Goal: Communication & Community: Ask a question

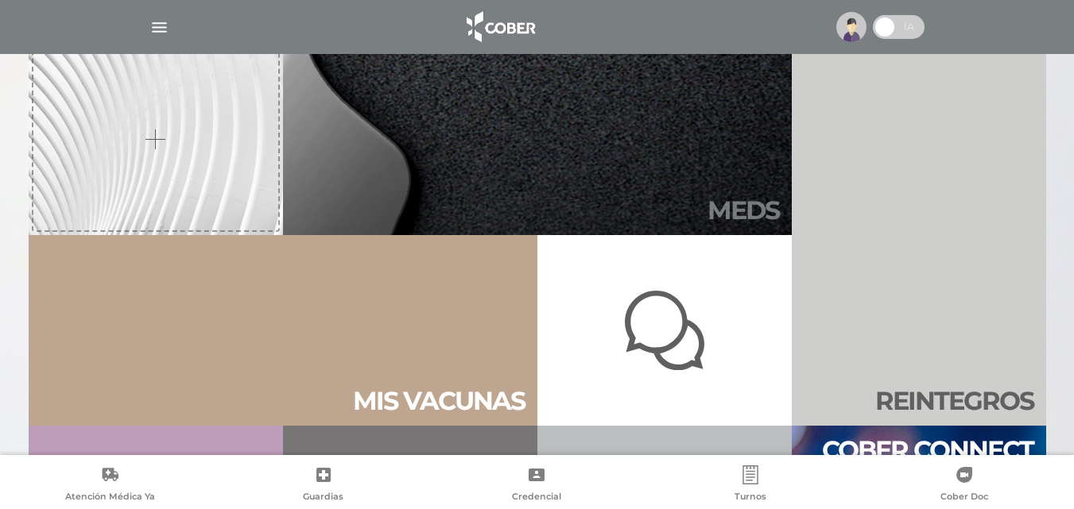
scroll to position [636, 0]
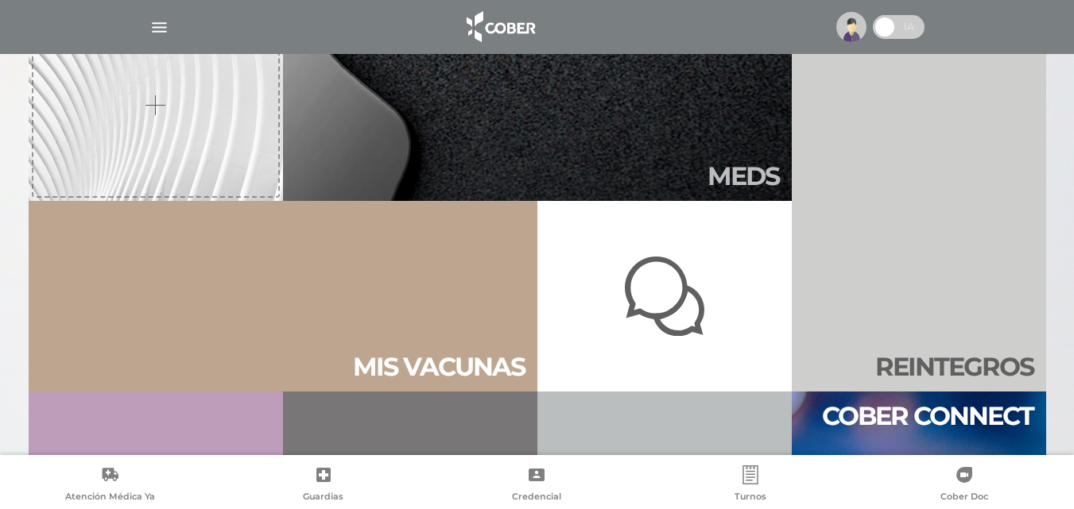
click at [485, 305] on div at bounding box center [664, 296] width 79 height 153
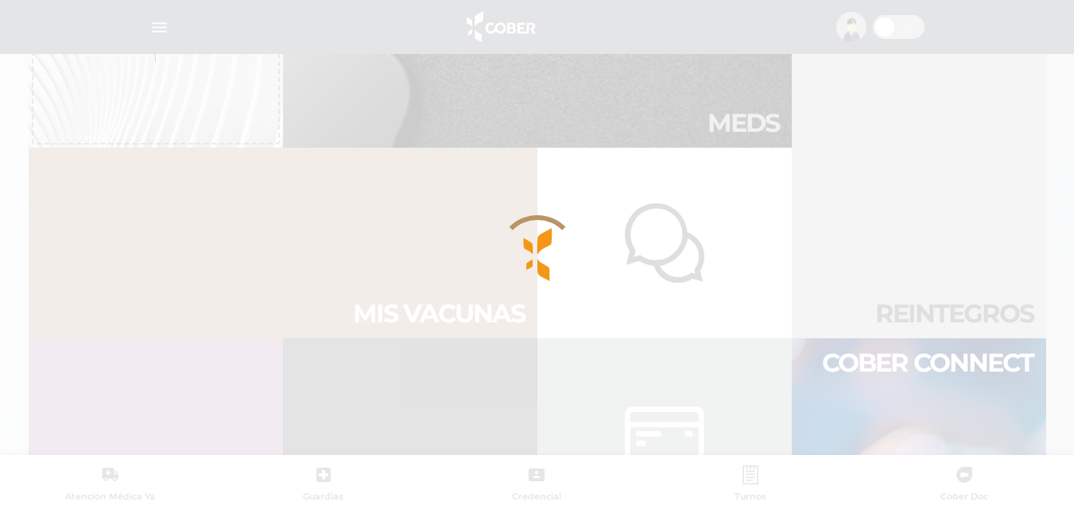
scroll to position [771, 0]
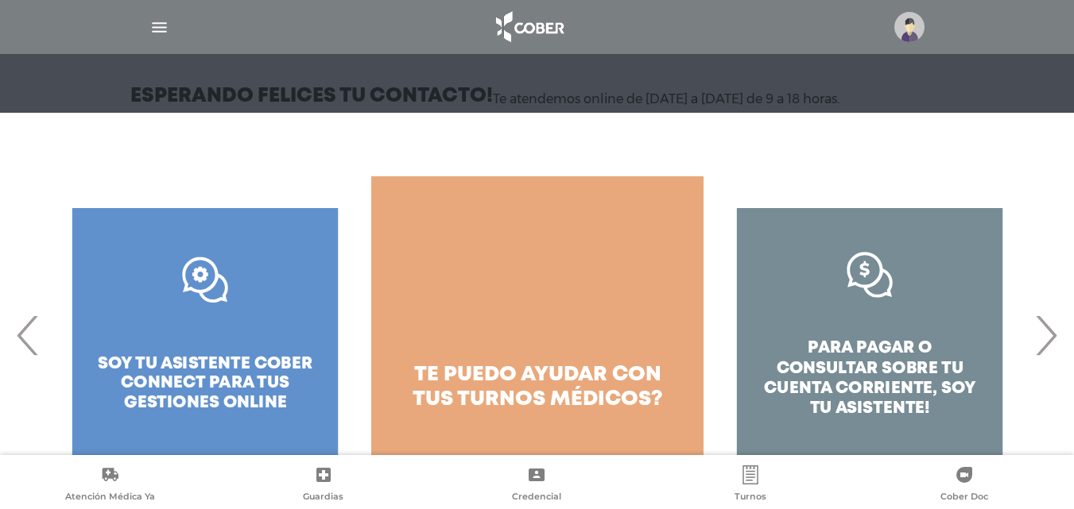
scroll to position [203, 0]
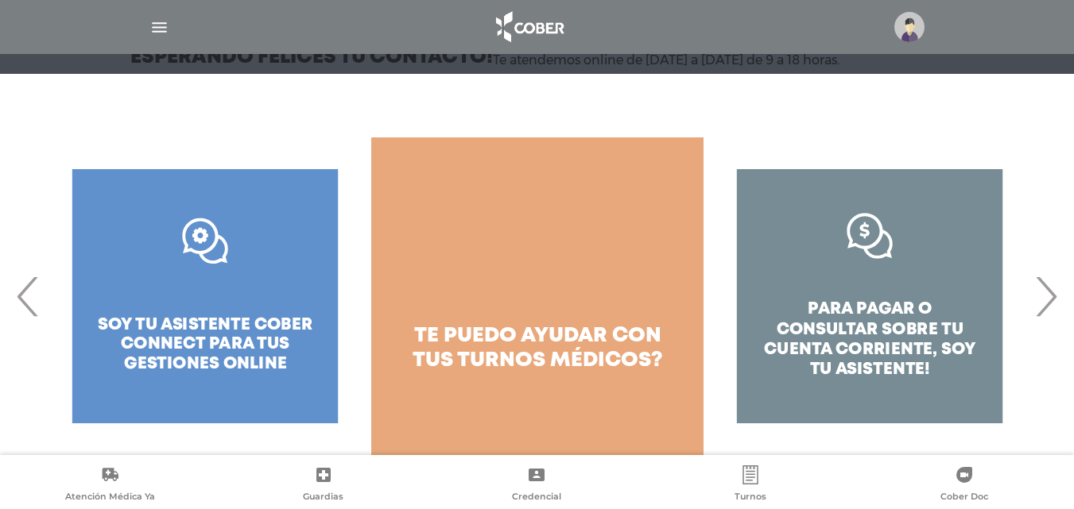
click at [207, 276] on div ".st0{fill:#FFFFFF;} soy tu asistente cober connect para tus gestiones online" at bounding box center [205, 297] width 332 height 318
click at [221, 381] on div ".st0{fill:#FFFFFF;} soy tu asistente cober connect para tus gestiones online" at bounding box center [205, 297] width 332 height 318
click at [218, 366] on div ".st0{fill:#FFFFFF;} soy tu asistente cober connect para tus gestiones online" at bounding box center [205, 297] width 332 height 318
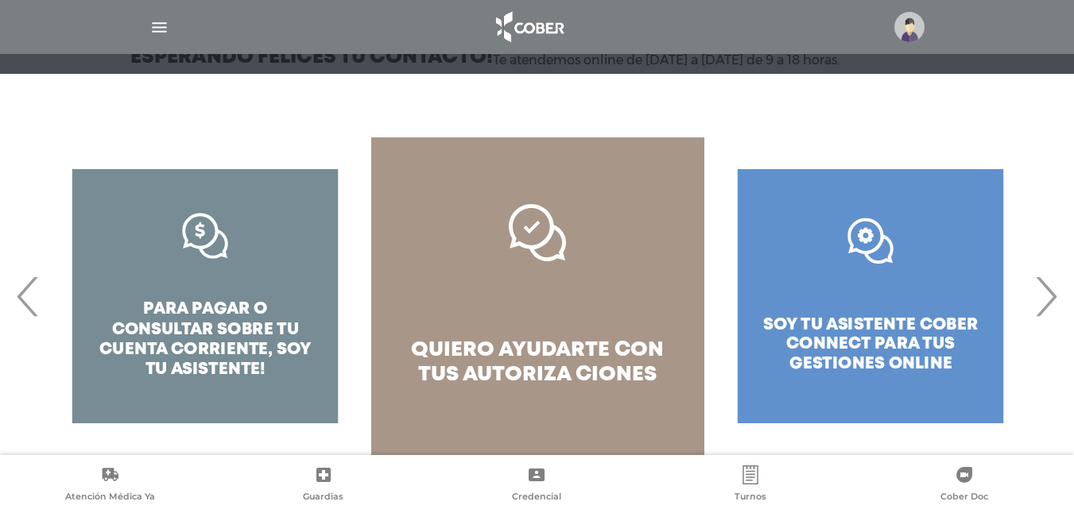
click at [919, 345] on div ".st0{fill:#FFFFFF;} soy tu asistente cober connect para tus gestiones online" at bounding box center [870, 297] width 332 height 318
click at [1049, 307] on span "›" at bounding box center [1045, 297] width 31 height 86
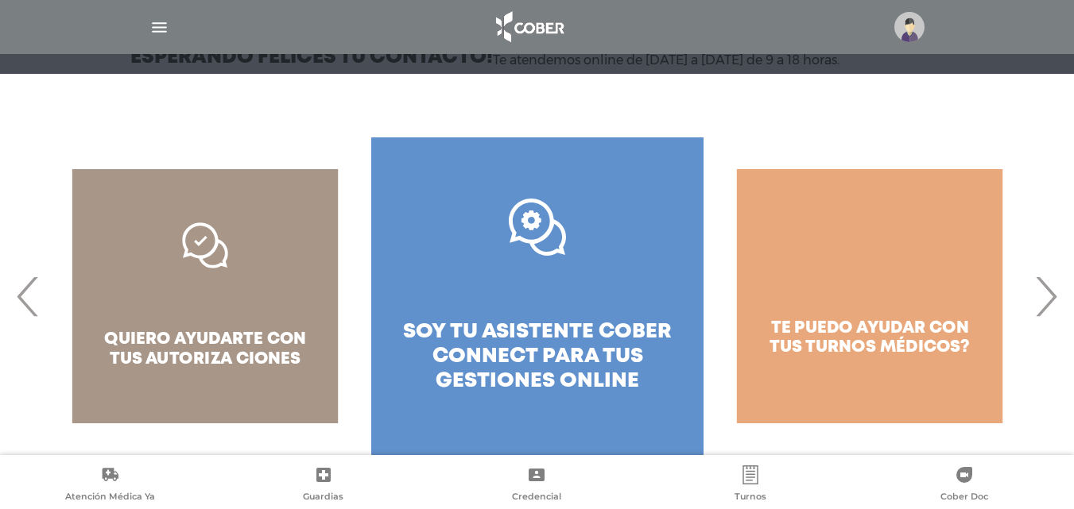
click at [532, 340] on span "soy tu asistente cober connect para tus" at bounding box center [537, 345] width 269 height 44
